Goal: Find specific page/section: Find specific page/section

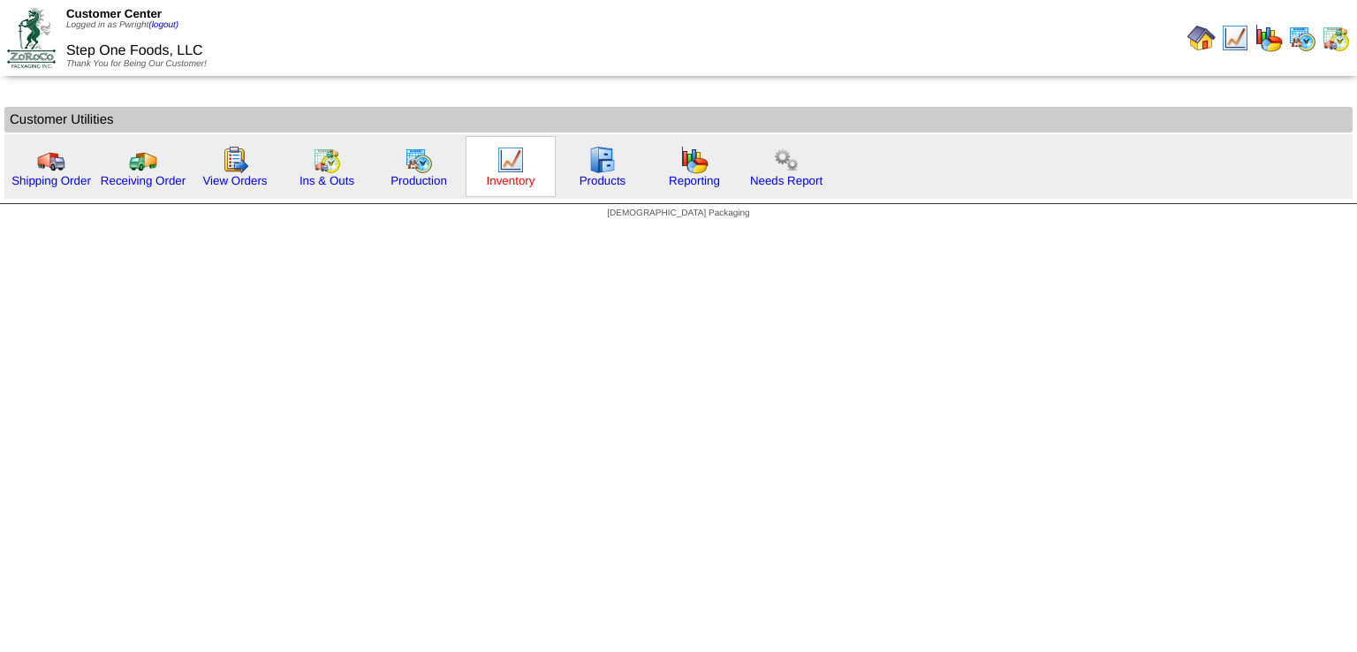
click at [504, 174] on link "Inventory" at bounding box center [511, 180] width 49 height 13
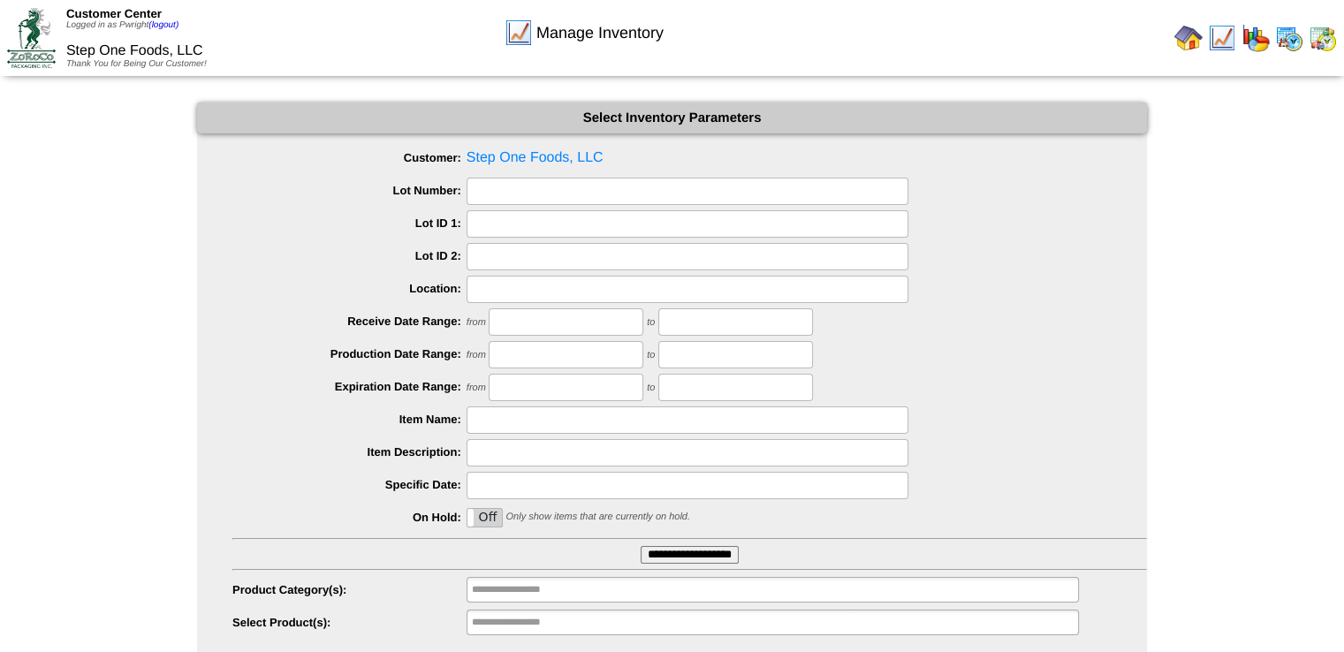
click at [727, 555] on input "**********" at bounding box center [690, 555] width 98 height 18
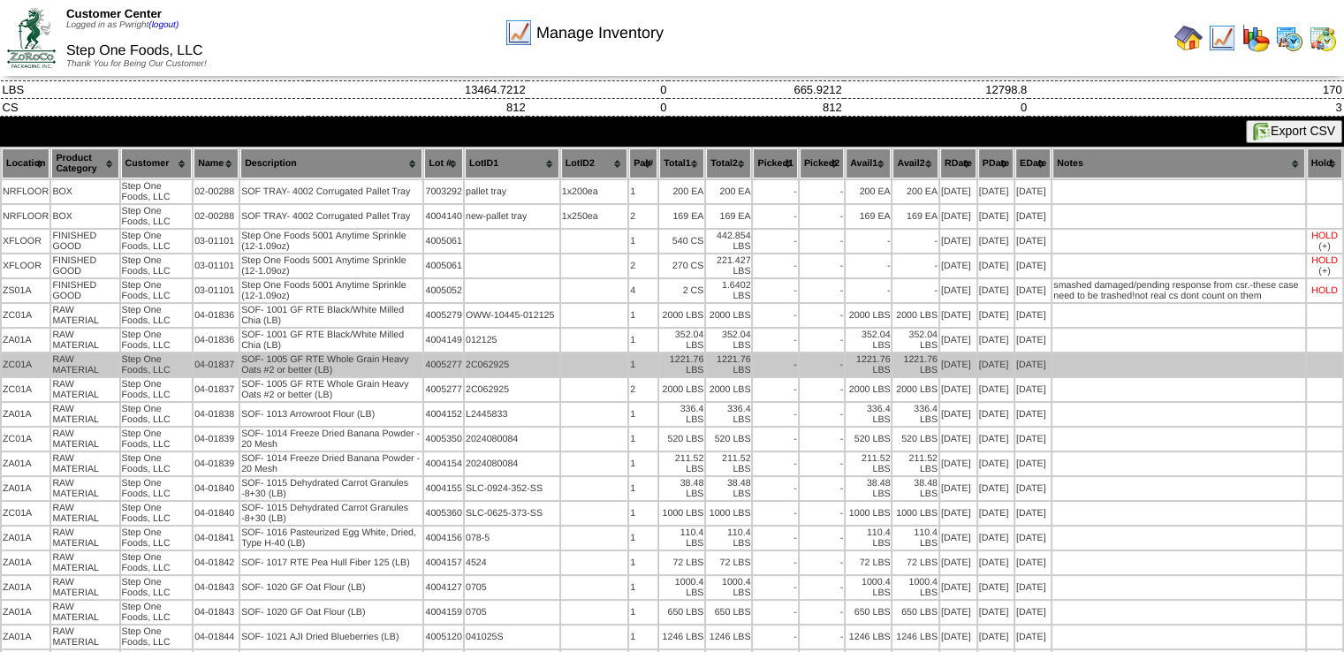
scroll to position [88, 0]
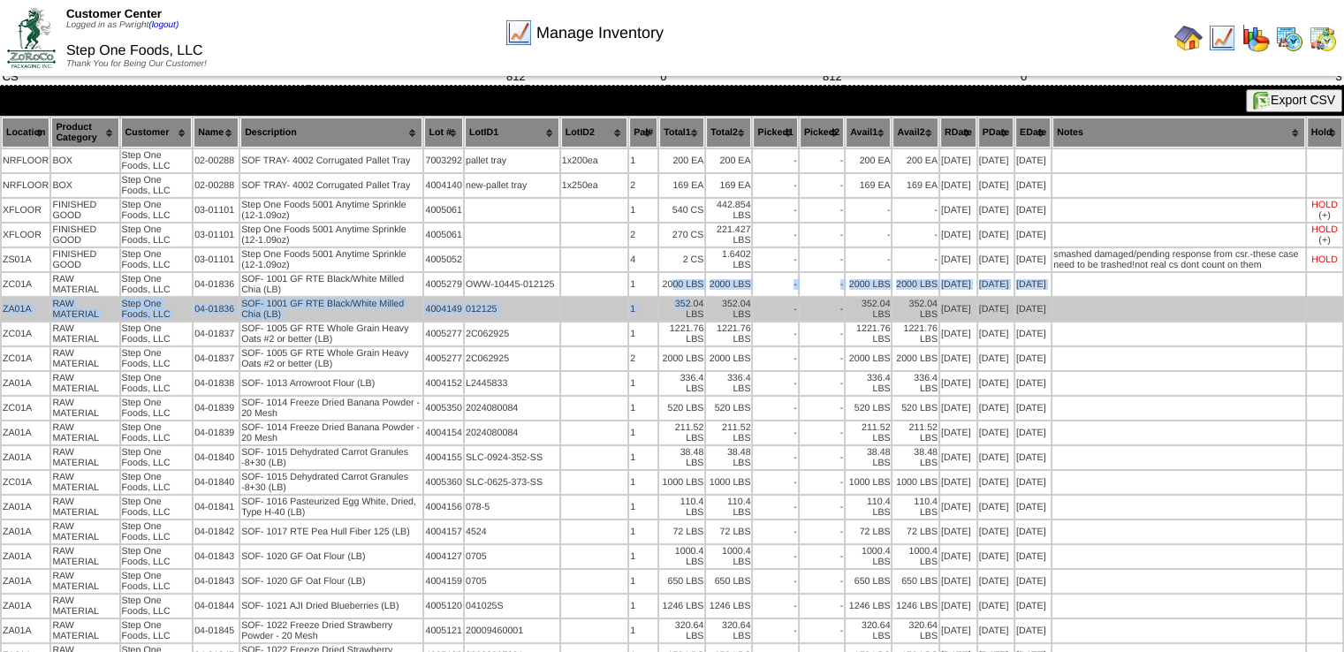
drag, startPoint x: 666, startPoint y: 278, endPoint x: 687, endPoint y: 300, distance: 30.6
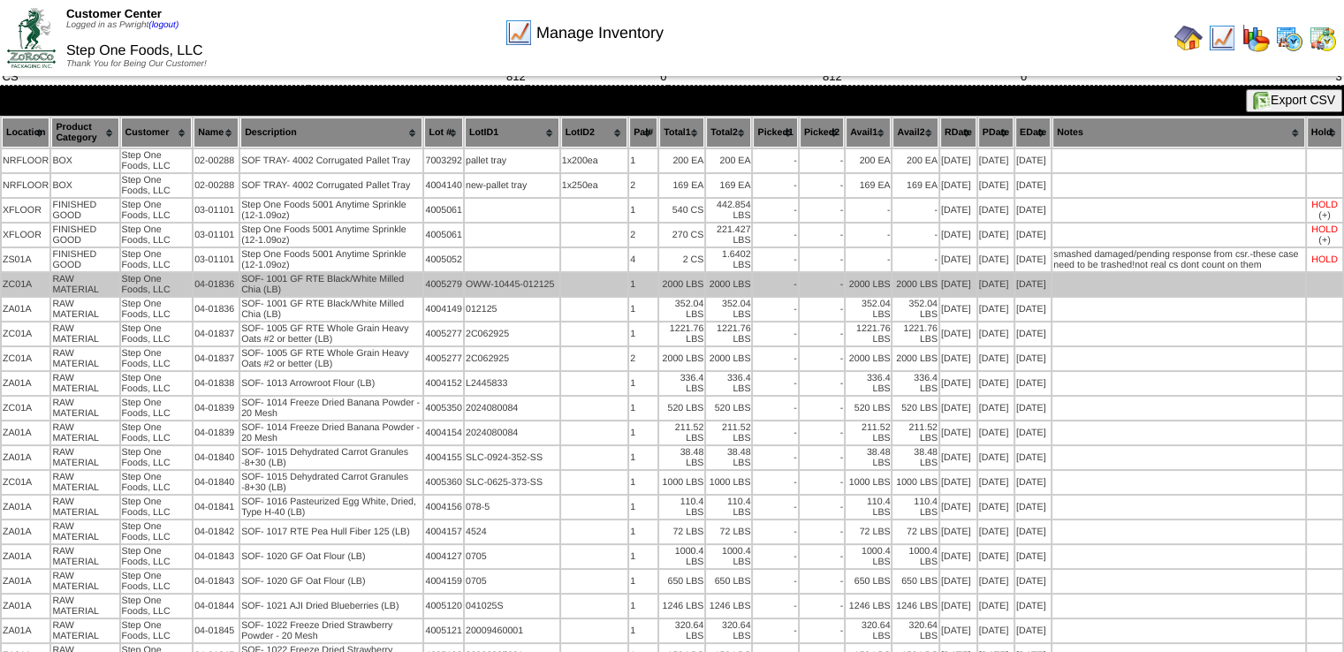
click at [661, 284] on td "2000 LBS" at bounding box center [681, 284] width 45 height 23
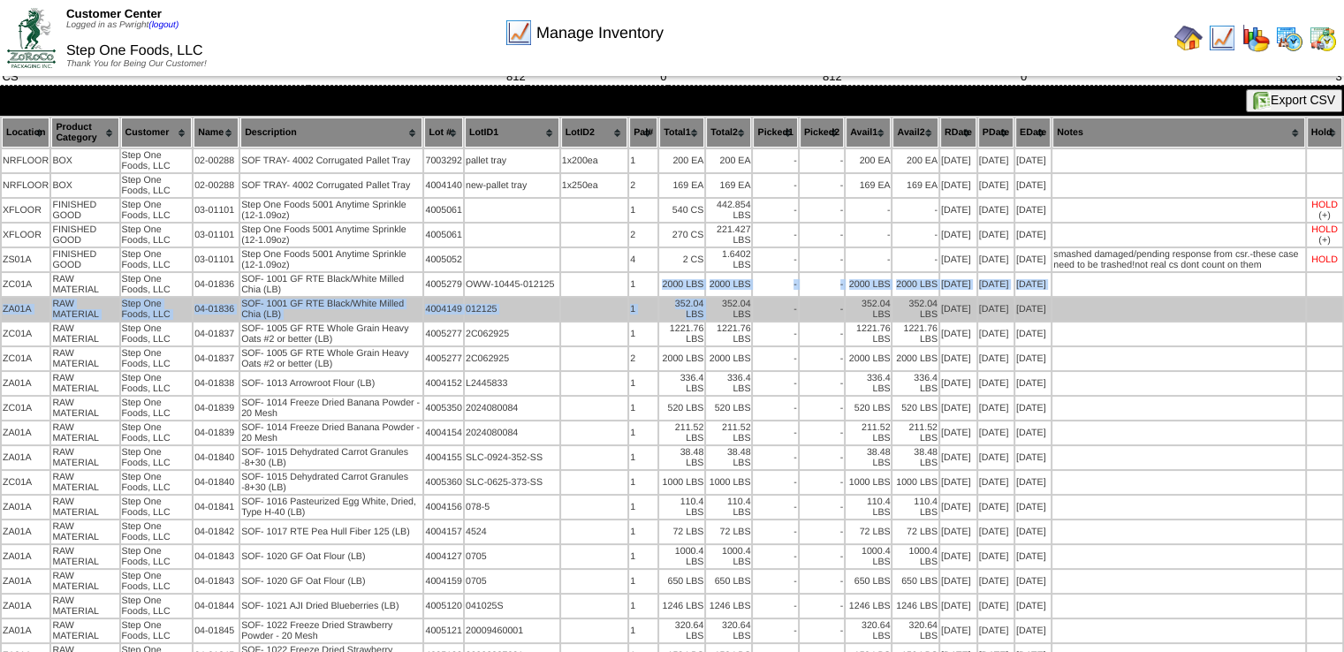
drag, startPoint x: 657, startPoint y: 280, endPoint x: 702, endPoint y: 298, distance: 47.6
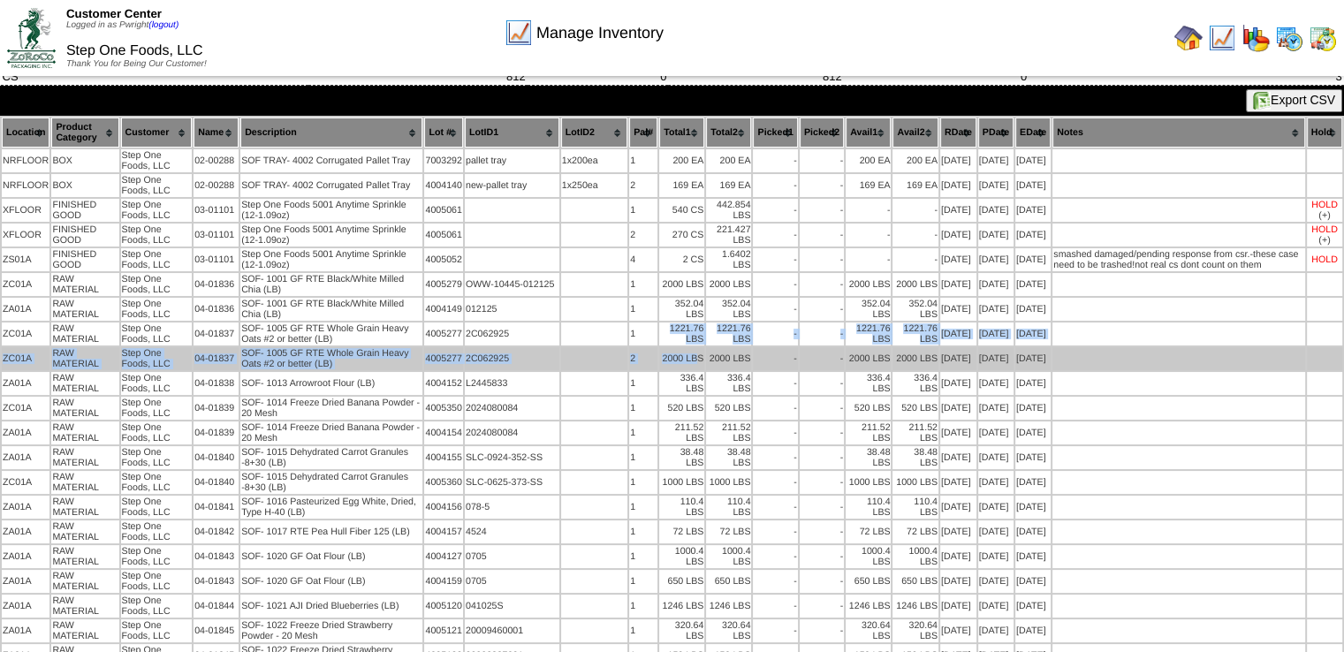
drag, startPoint x: 661, startPoint y: 322, endPoint x: 693, endPoint y: 347, distance: 40.8
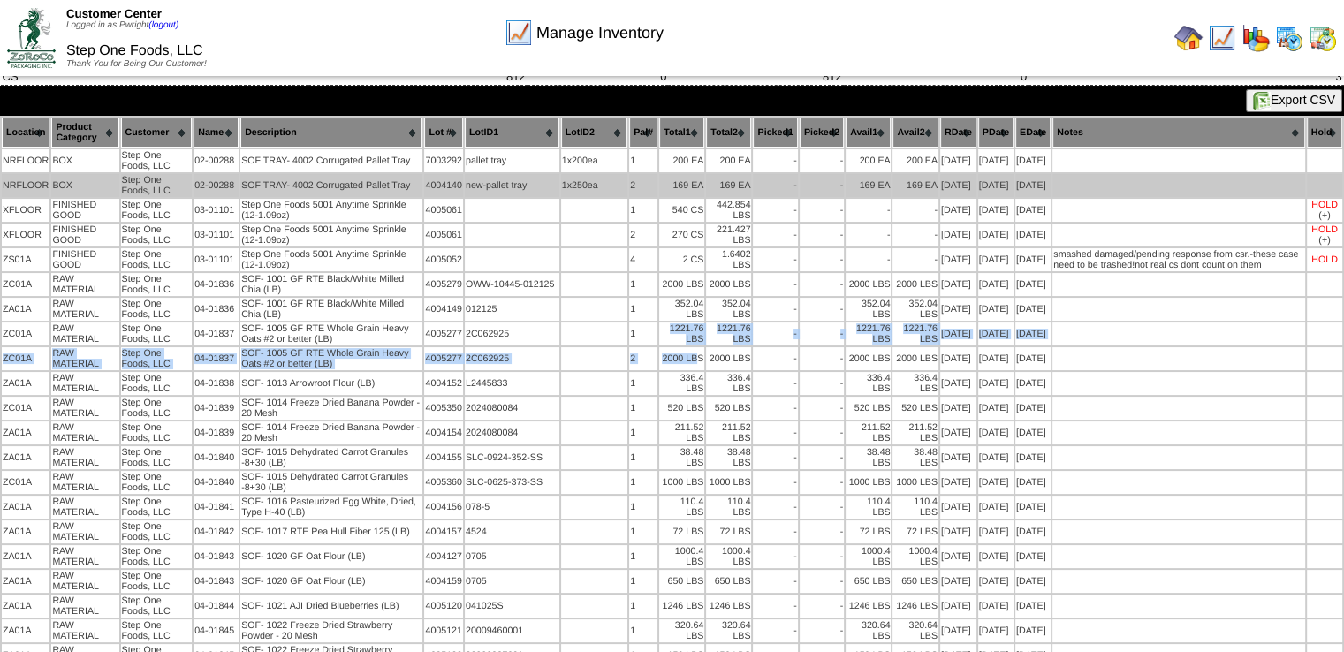
scroll to position [177, 0]
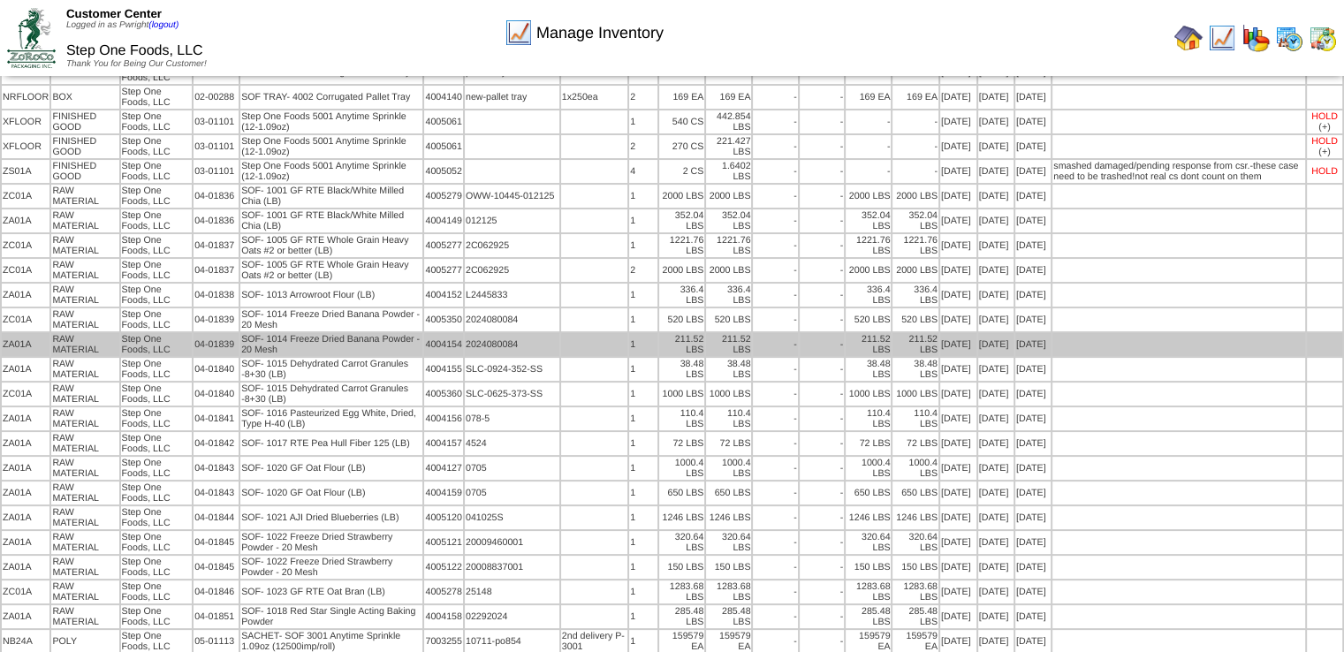
click at [565, 339] on td at bounding box center [594, 344] width 66 height 23
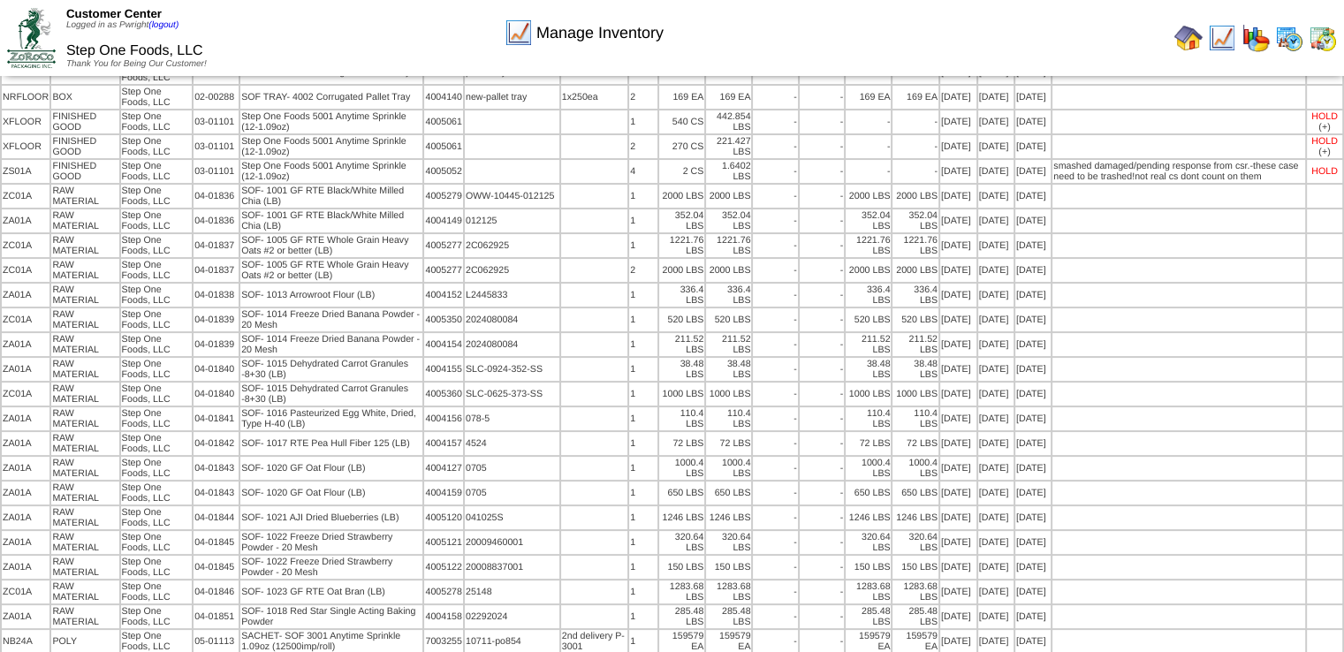
scroll to position [598, 0]
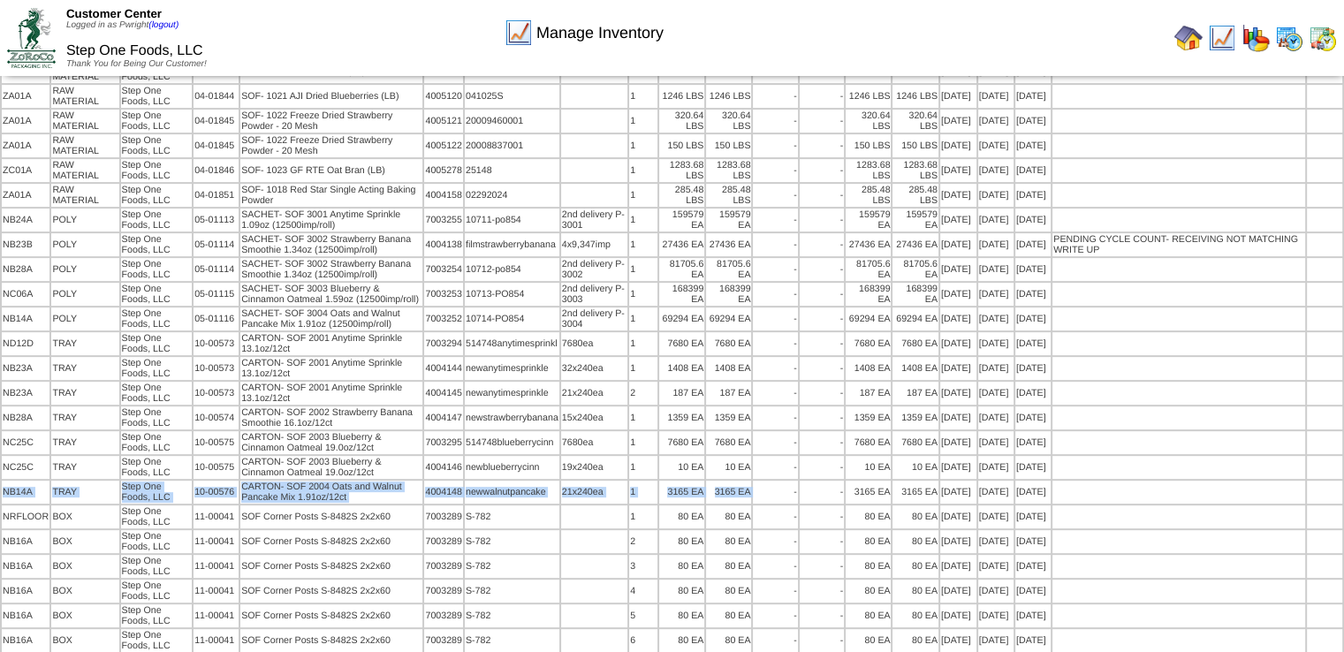
drag, startPoint x: 749, startPoint y: 472, endPoint x: 0, endPoint y: 482, distance: 749.3
click at [0, 482] on table "Location Product Category Customer Name Description Lot # LotID1 LotID2 BOX" at bounding box center [672, 204] width 1344 height 1196
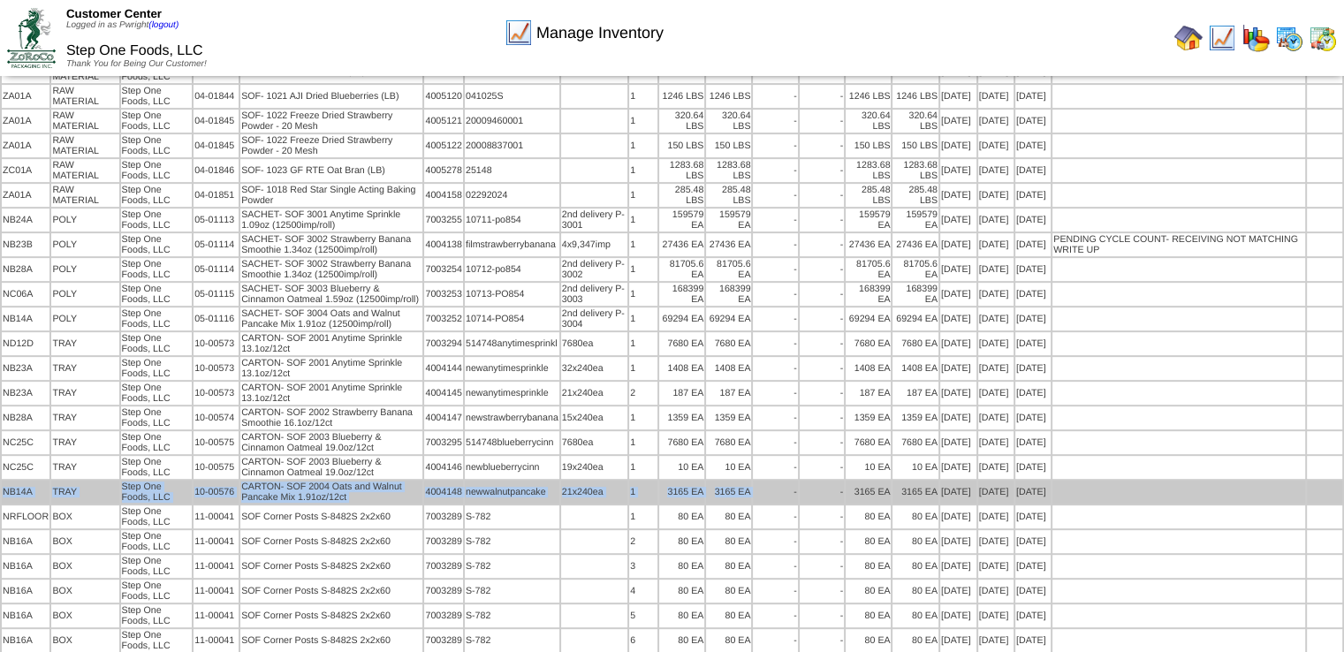
click at [179, 481] on td "Step One Foods, LLC" at bounding box center [157, 492] width 72 height 23
drag, startPoint x: 197, startPoint y: 475, endPoint x: 234, endPoint y: 480, distance: 37.4
click at [234, 481] on td "10-00576" at bounding box center [215, 492] width 45 height 23
click at [233, 481] on td "10-00576" at bounding box center [215, 492] width 45 height 23
drag, startPoint x: 233, startPoint y: 478, endPoint x: 192, endPoint y: 478, distance: 41.5
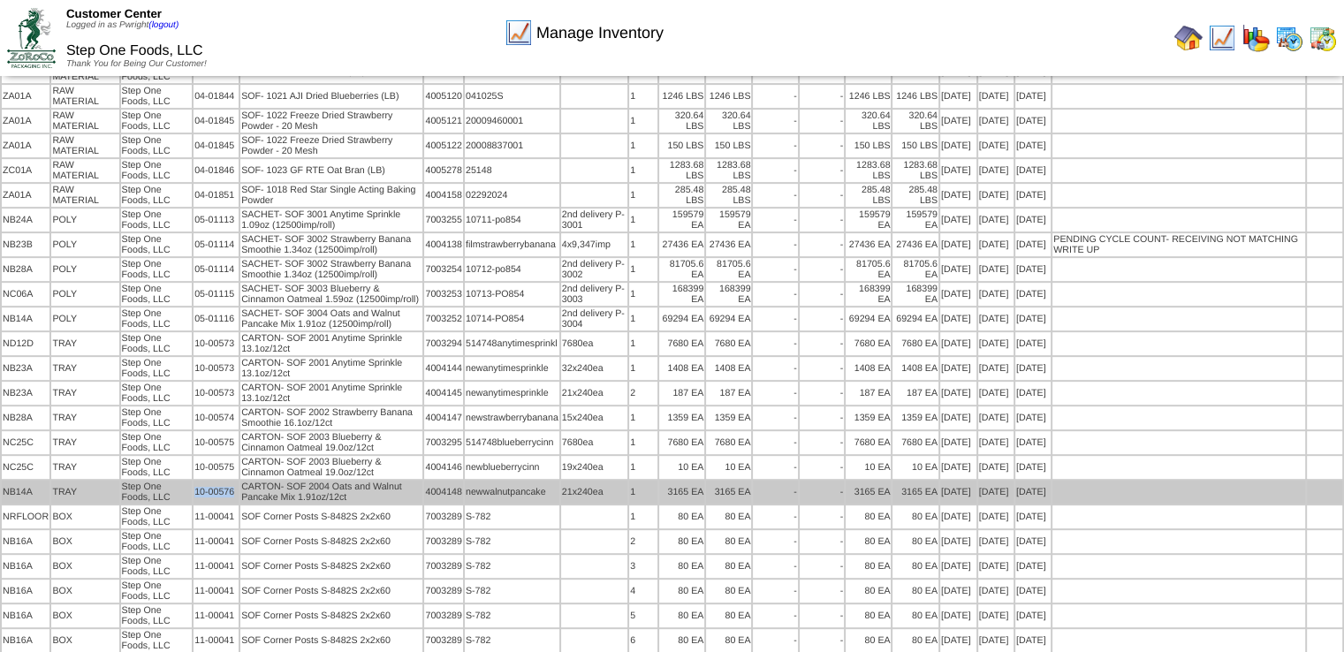
click at [193, 481] on td "10-00576" at bounding box center [215, 492] width 45 height 23
copy td "10-00576"
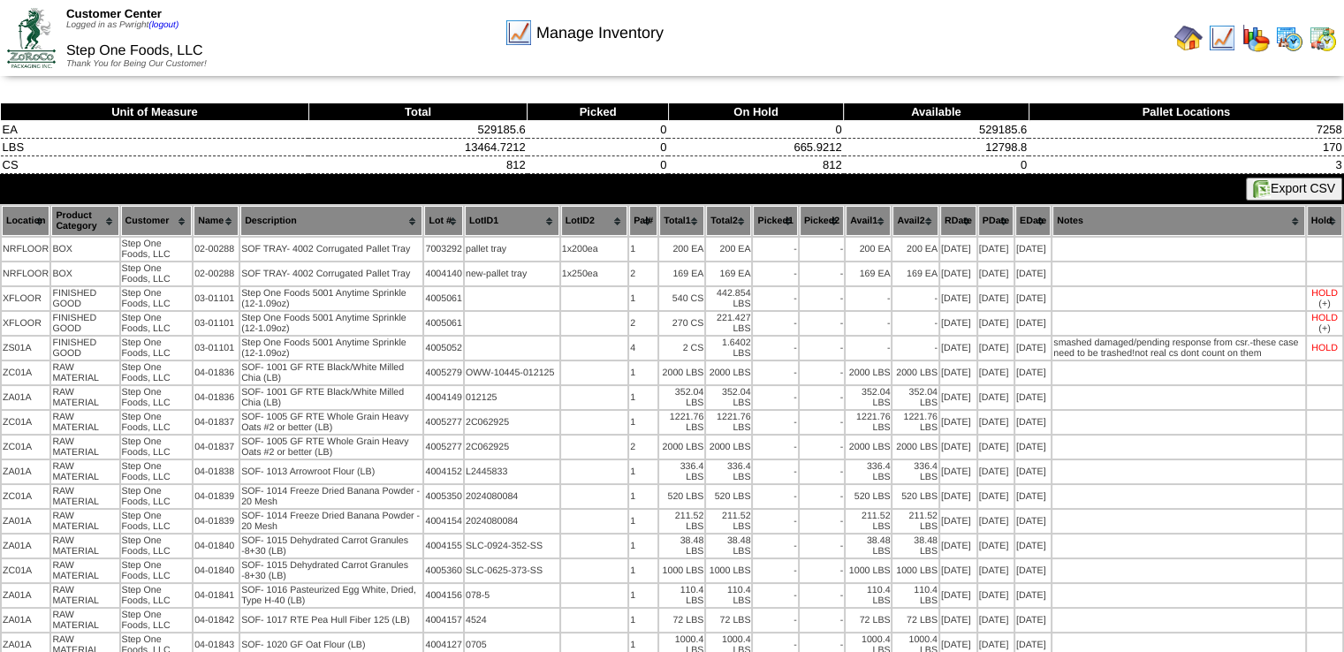
scroll to position [488, 0]
